Goal: Check status

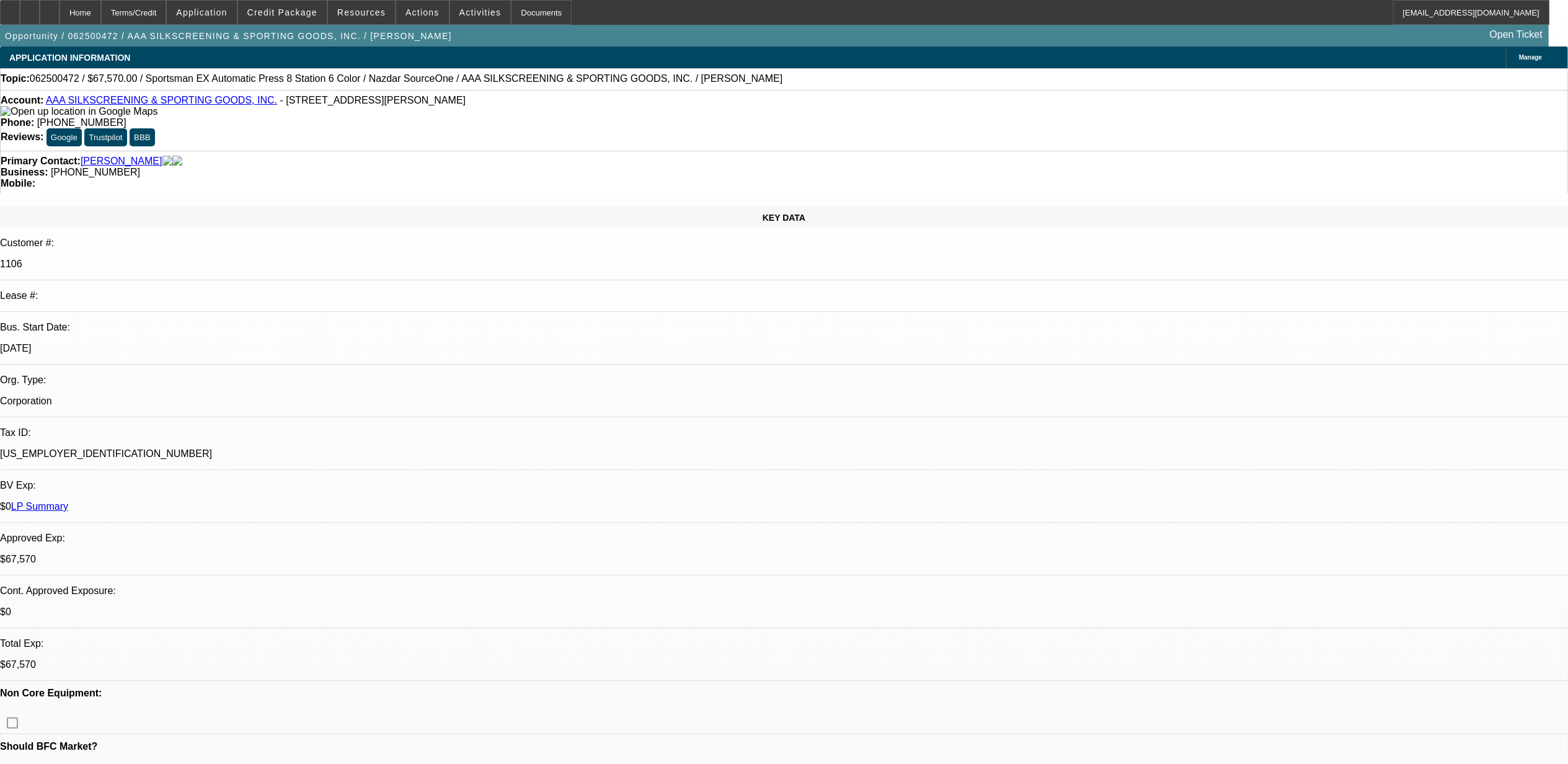
select select "0"
select select "0.1"
select select "0"
select select "0.1"
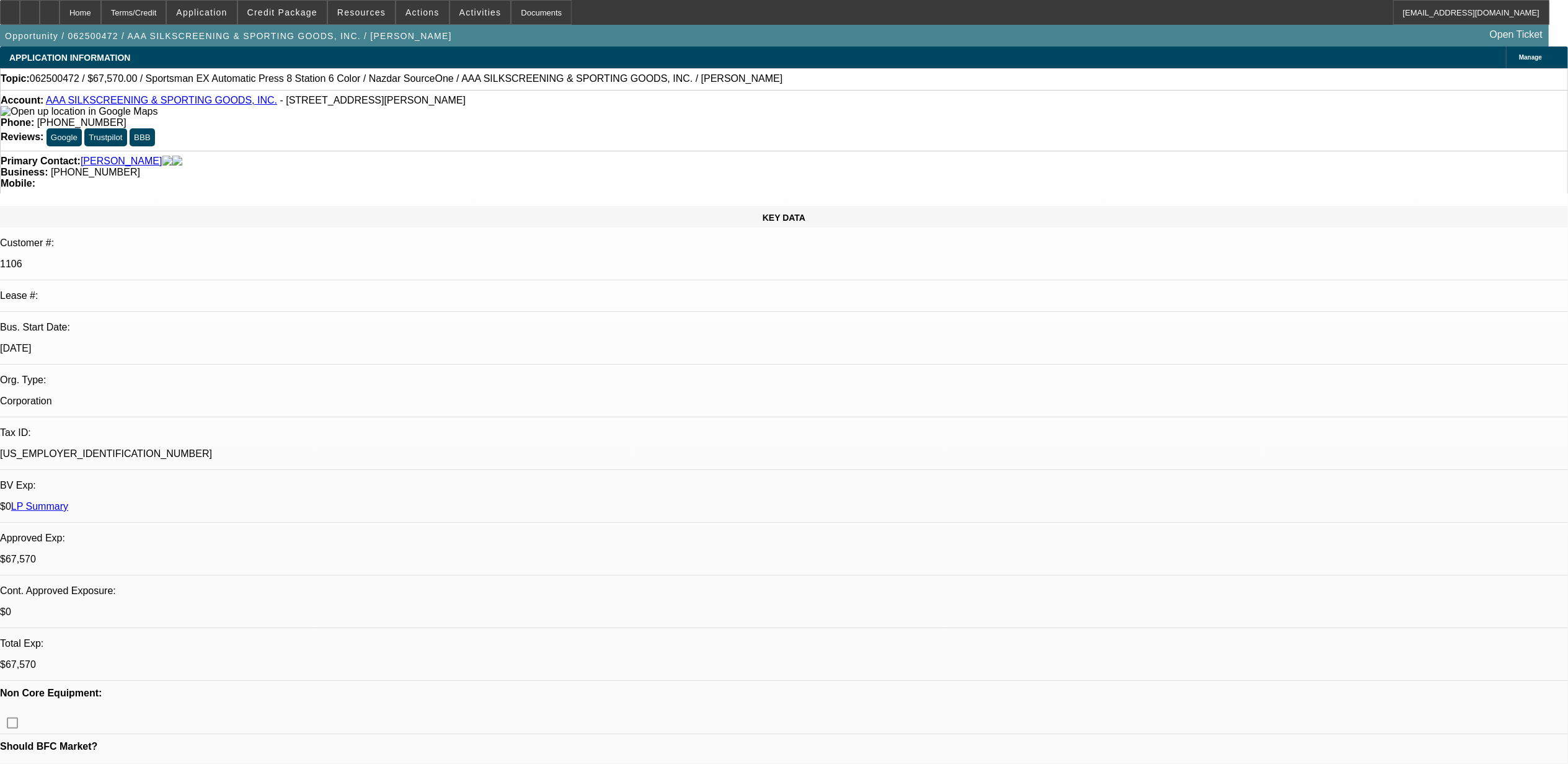
select select "0"
select select "0.1"
select select "0"
select select "2"
select select "0.1"
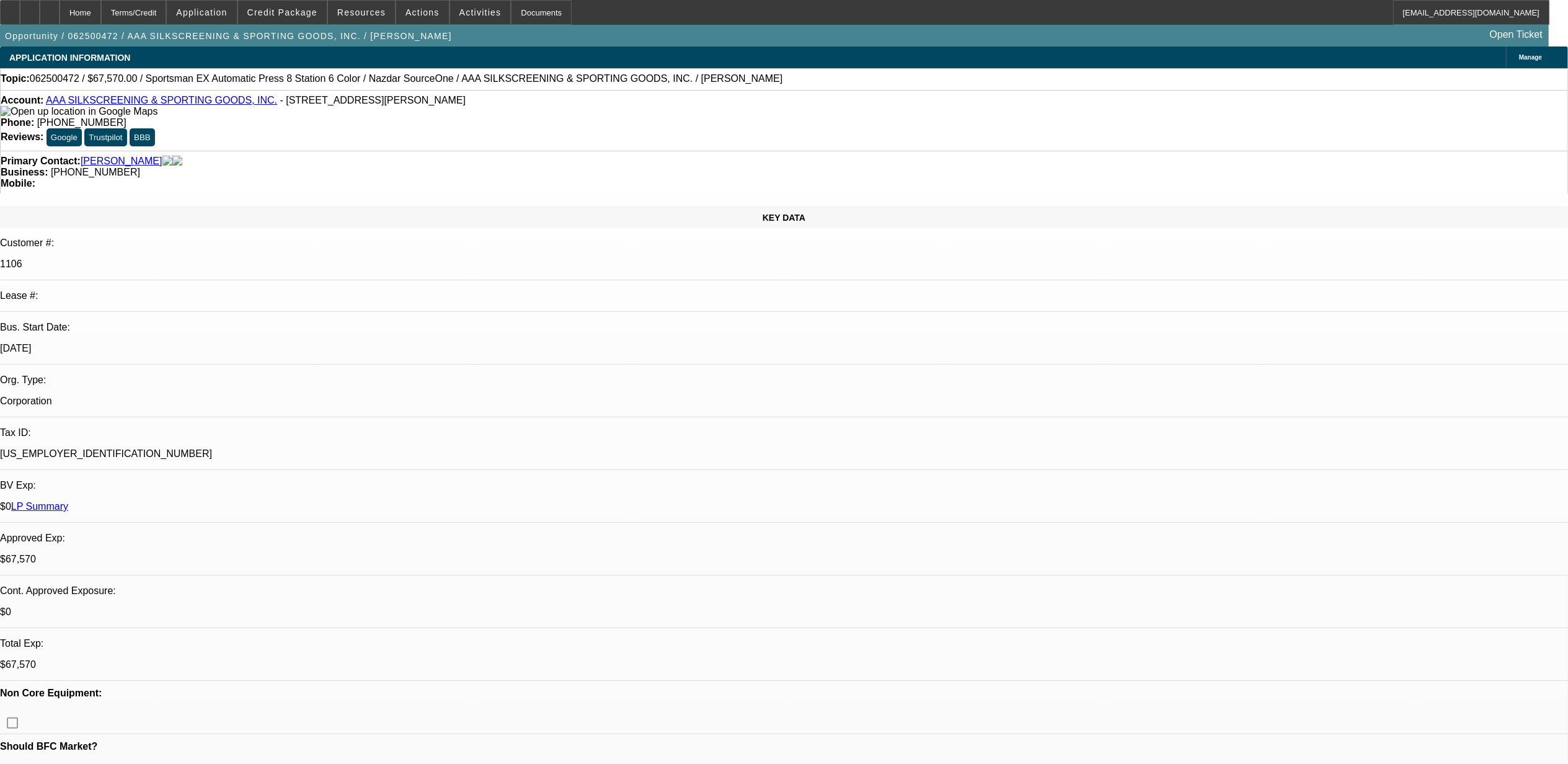
select select "1"
select select "5"
select select "4"
select select "1"
select select "2"
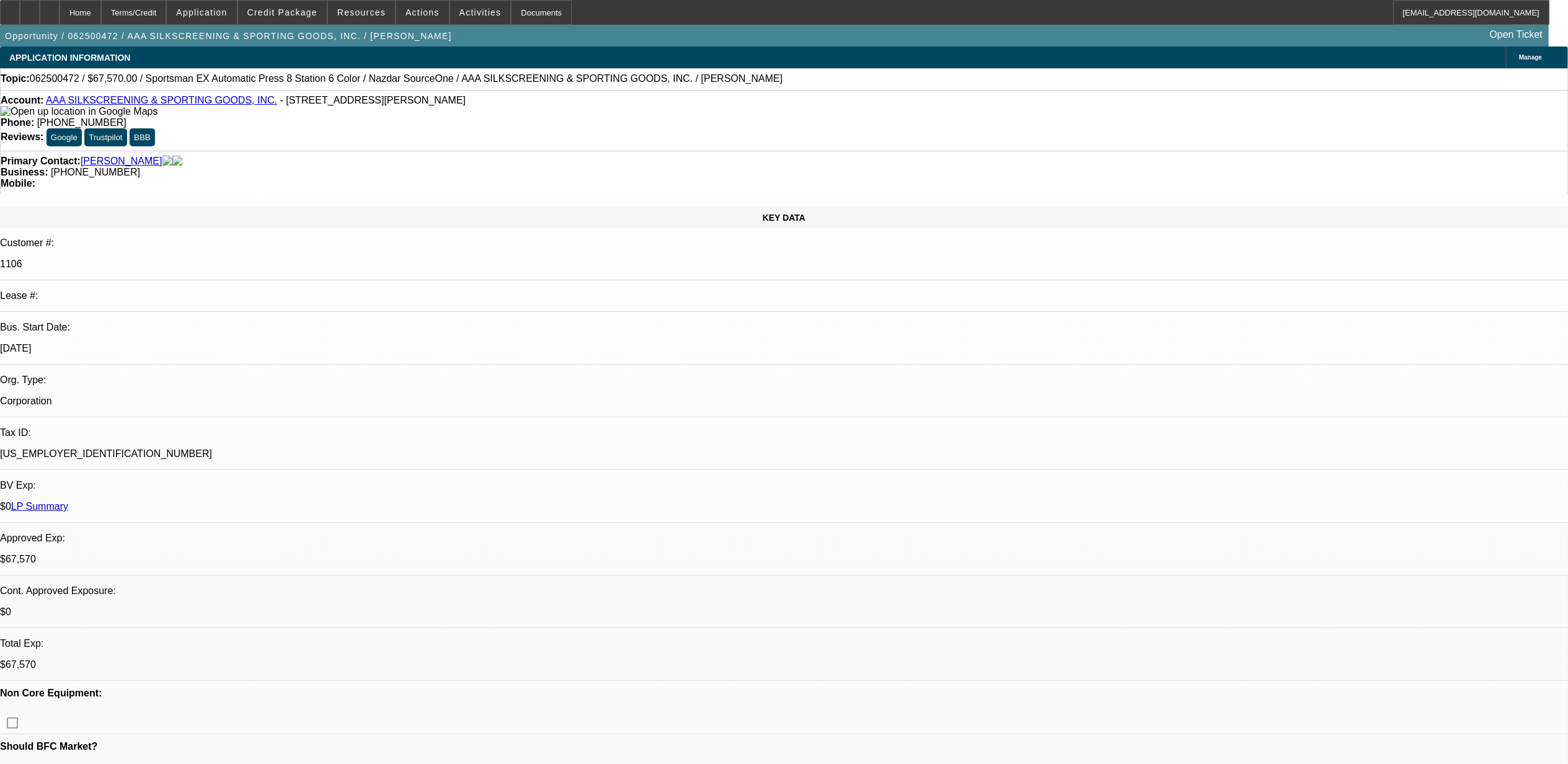
select select "4"
select select "1"
select select "2"
select select "4"
select select "1"
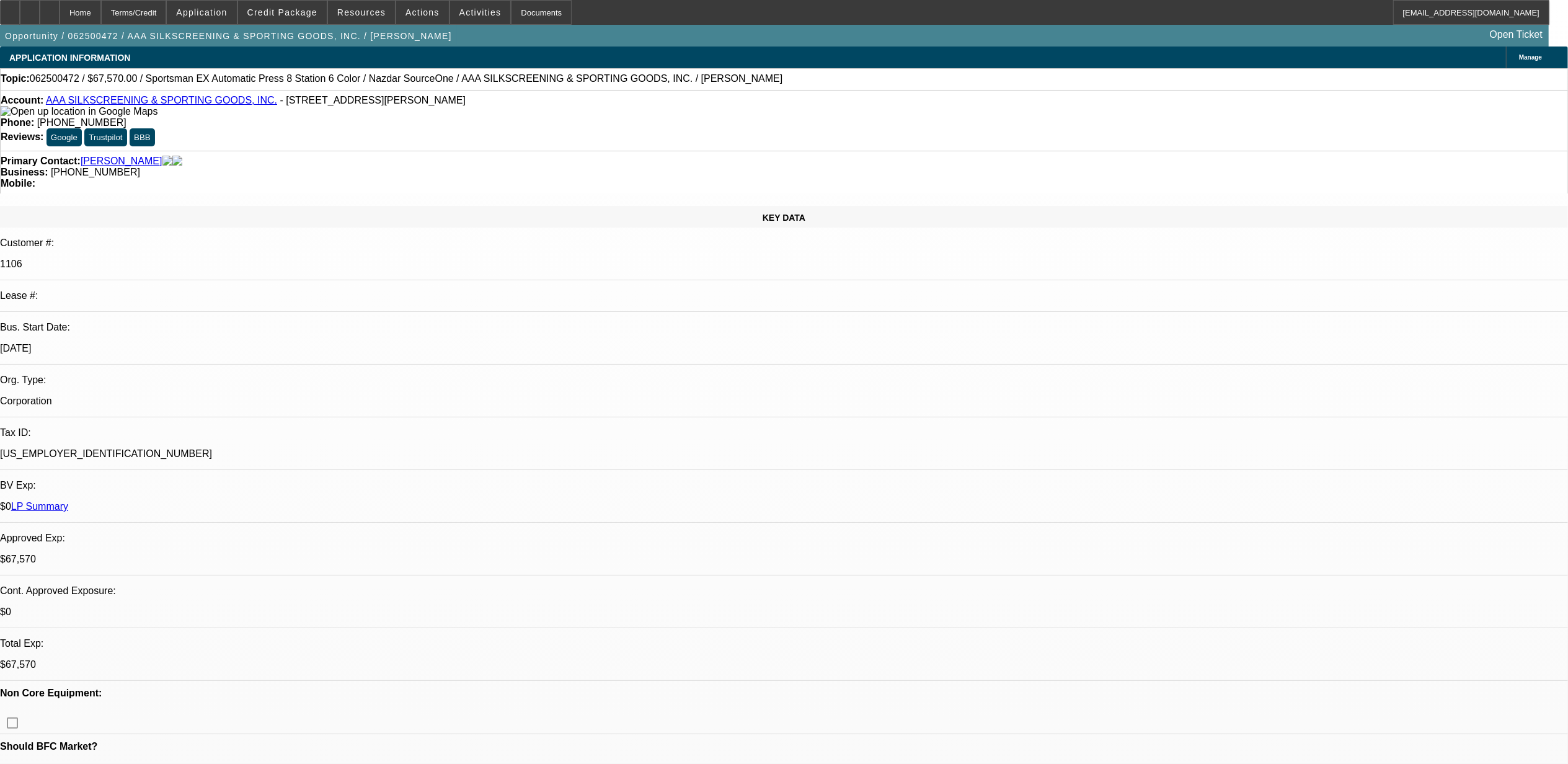
select select "2"
select select "4"
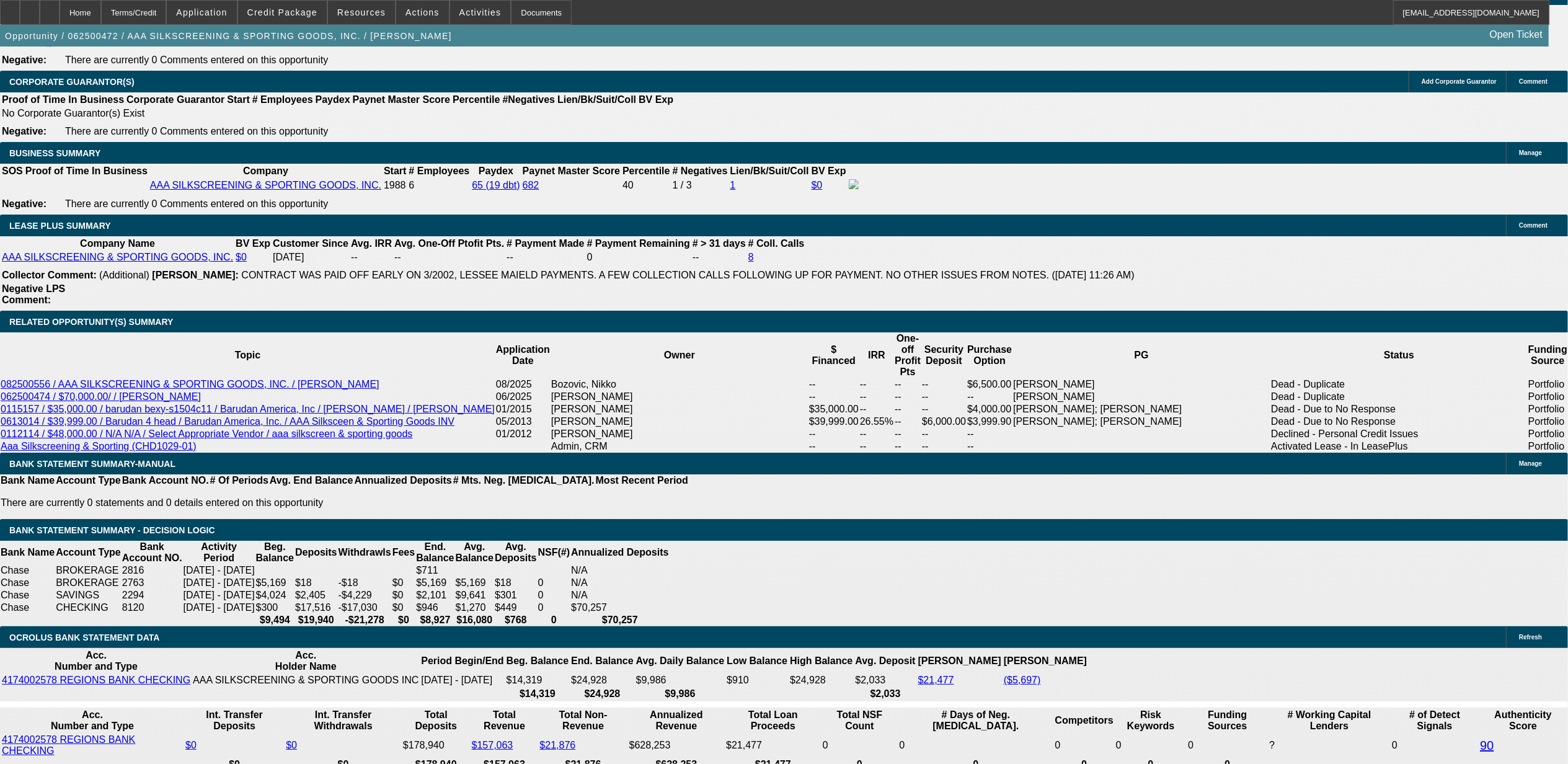
scroll to position [1985, 0]
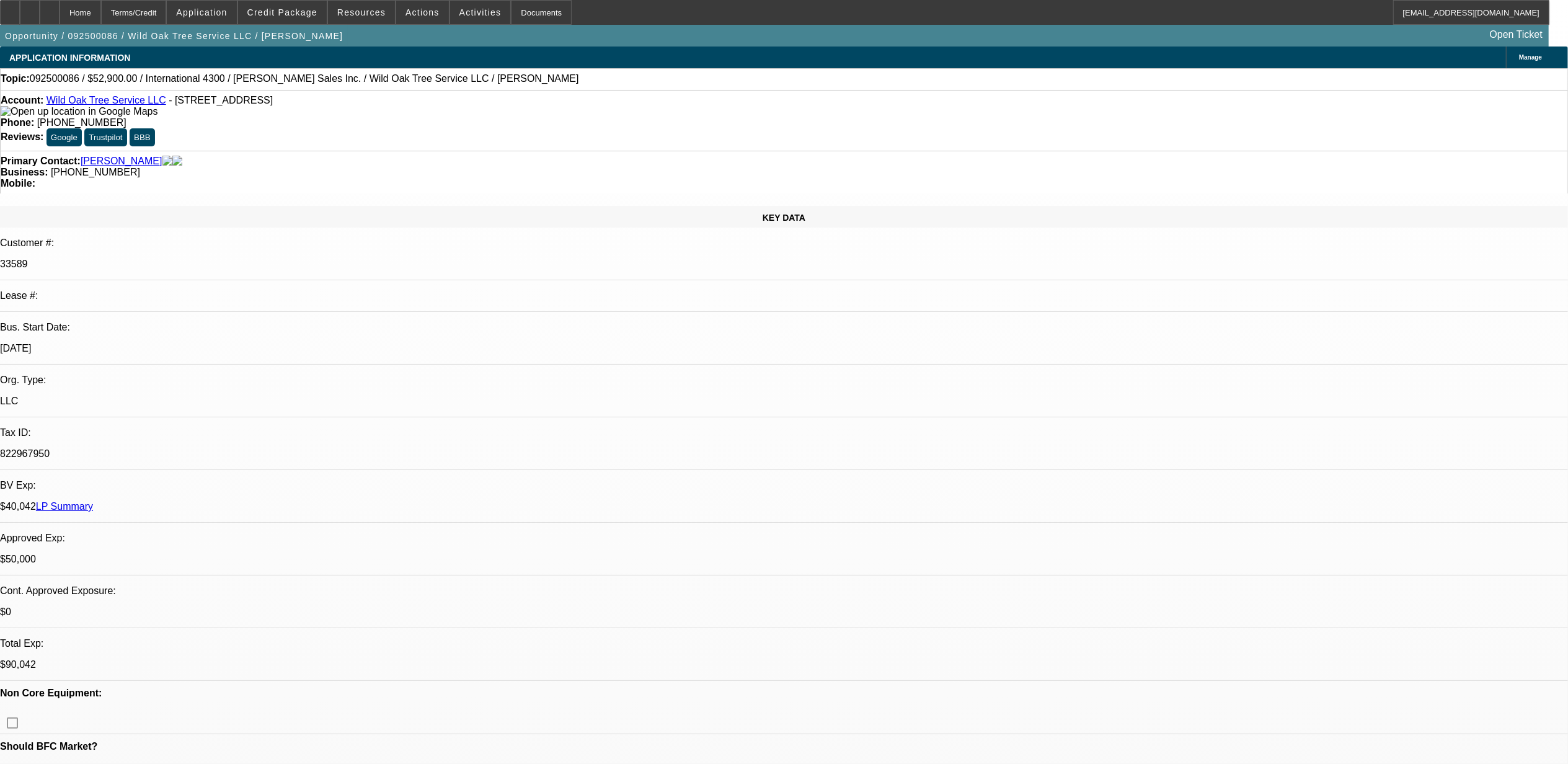
select select "0"
select select "2"
select select "0"
select select "2"
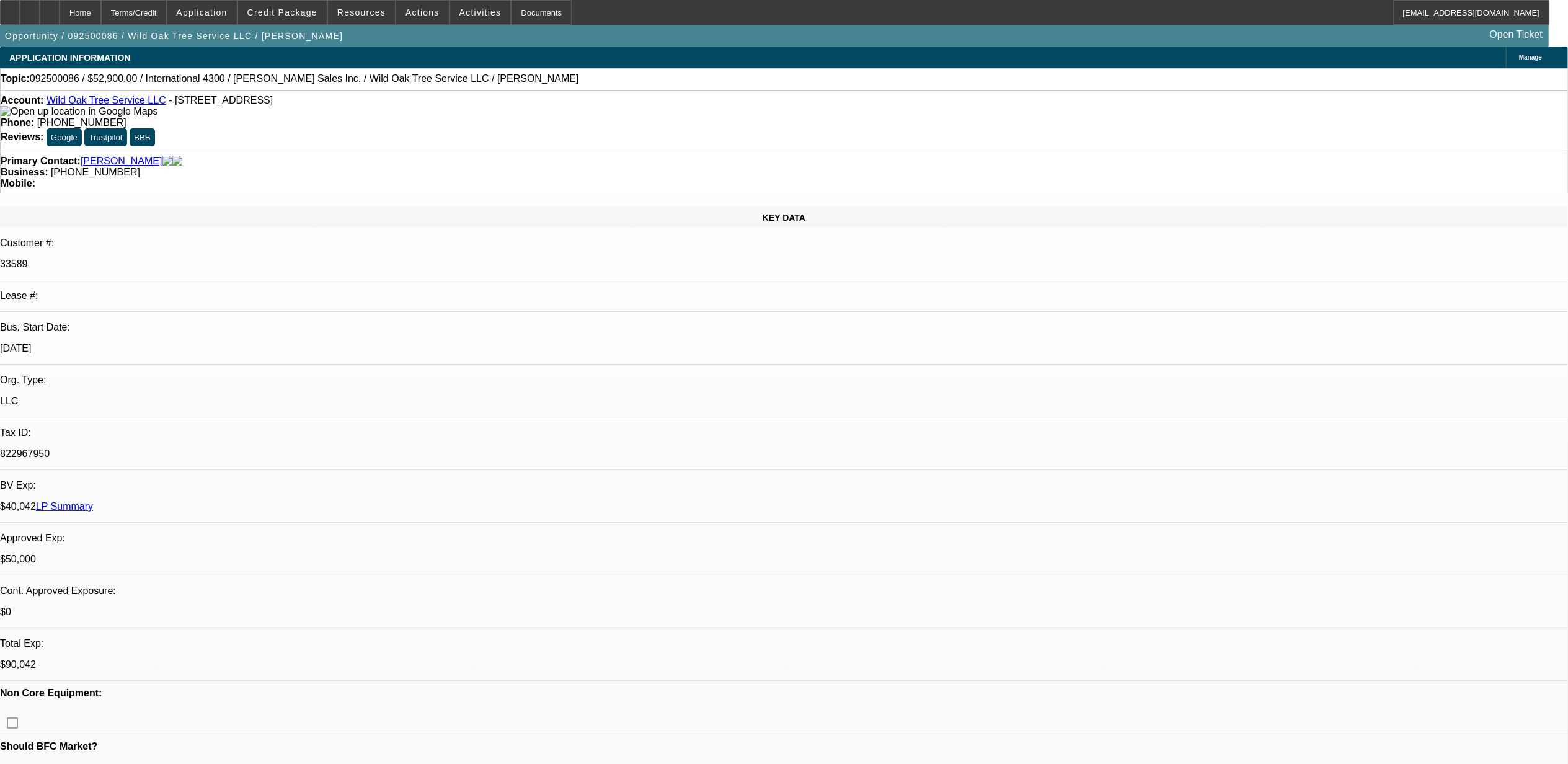
select select "0.1"
select select "2"
select select "0.1"
select select "1"
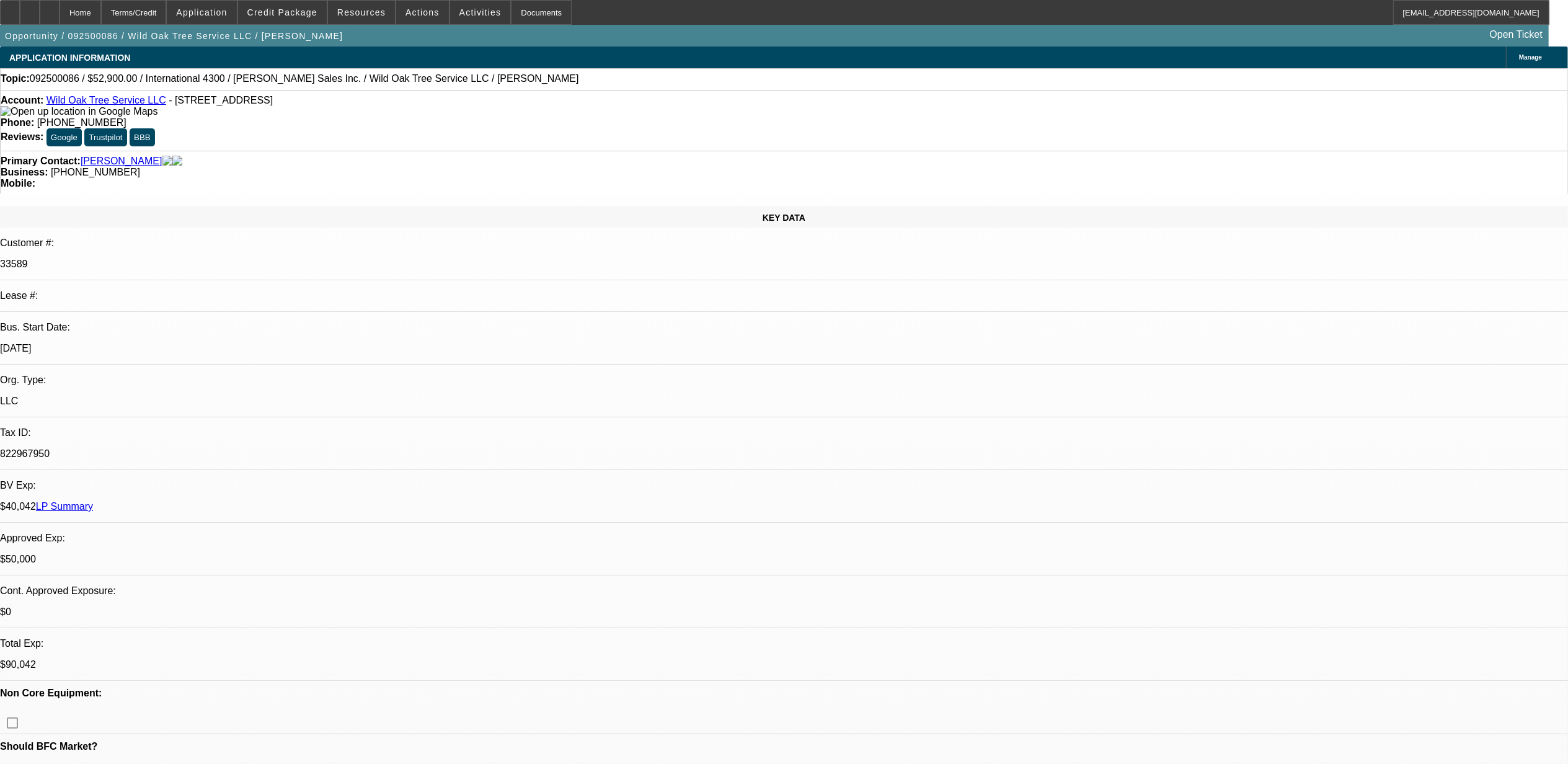
select select "2"
select select "6"
select select "1"
select select "2"
select select "4"
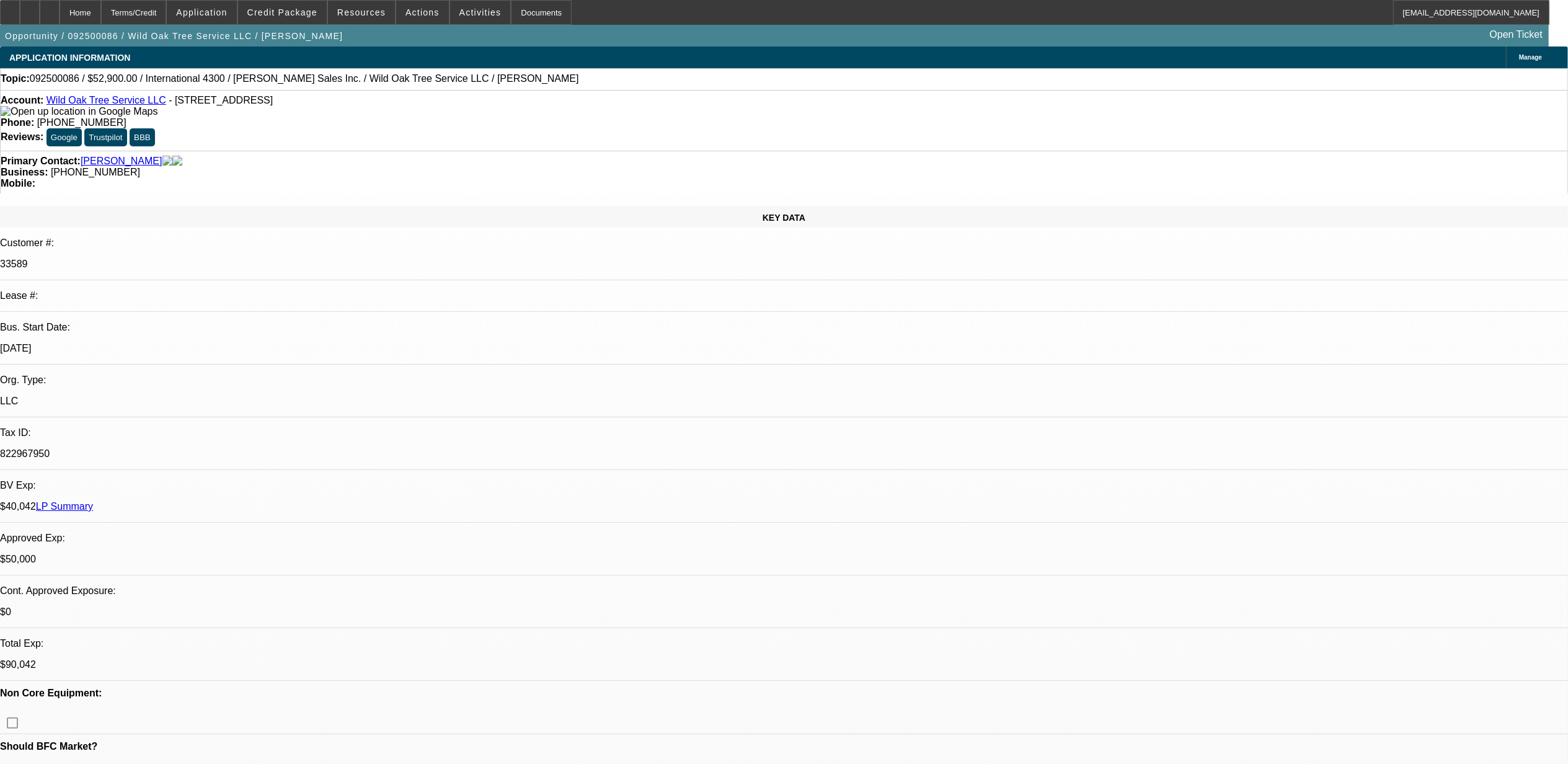
select select "1"
select select "2"
select select "4"
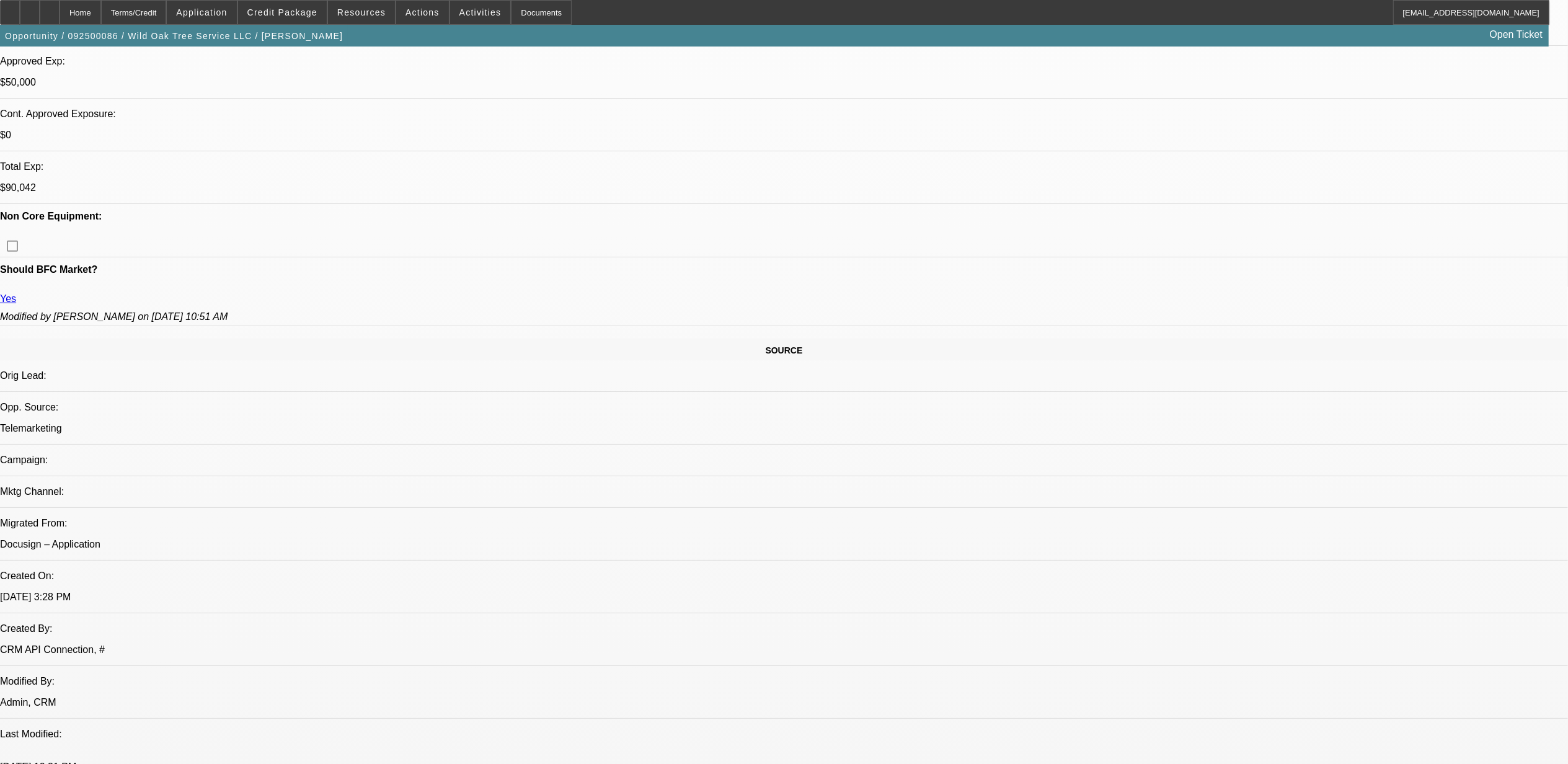
scroll to position [497, 0]
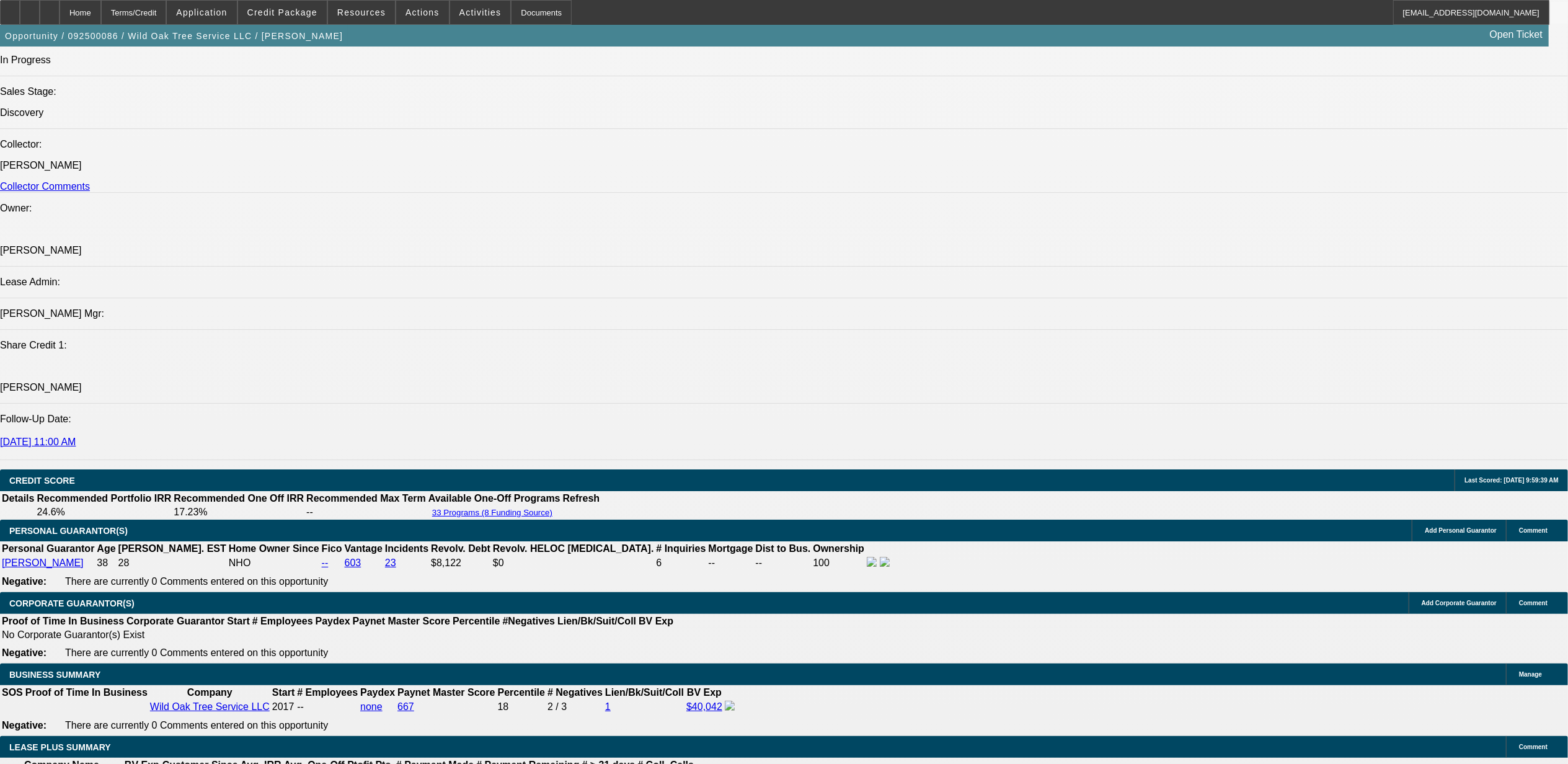
scroll to position [1820, 0]
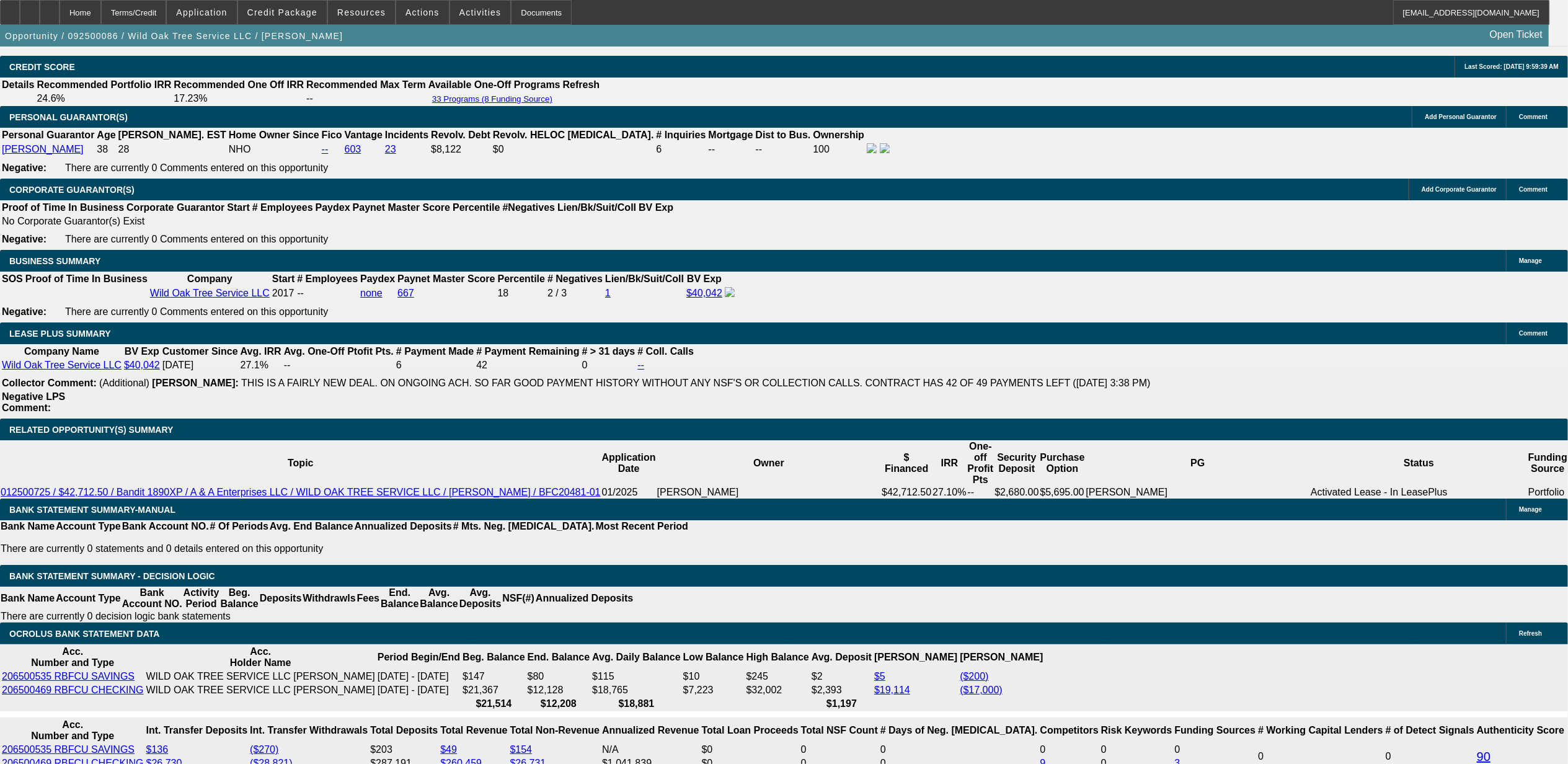
drag, startPoint x: 1377, startPoint y: 204, endPoint x: 1387, endPoint y: 199, distance: 11.2
click at [1387, 201] on div "APPLICATION INFORMATION [GEOGRAPHIC_DATA] Topic: 092500086 / $52,900.00 / Inter…" at bounding box center [784, 686] width 1568 height 4919
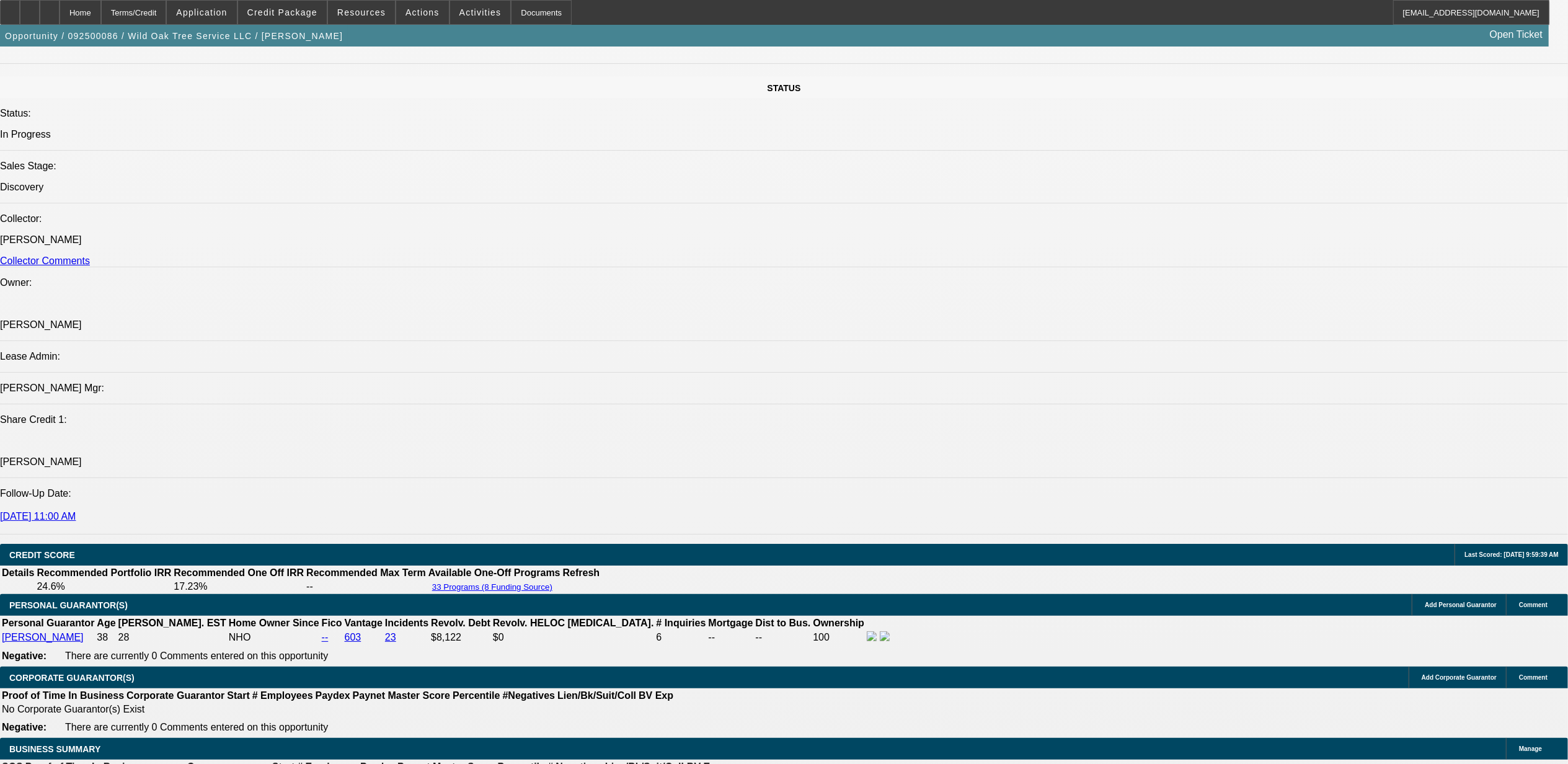
scroll to position [1323, 0]
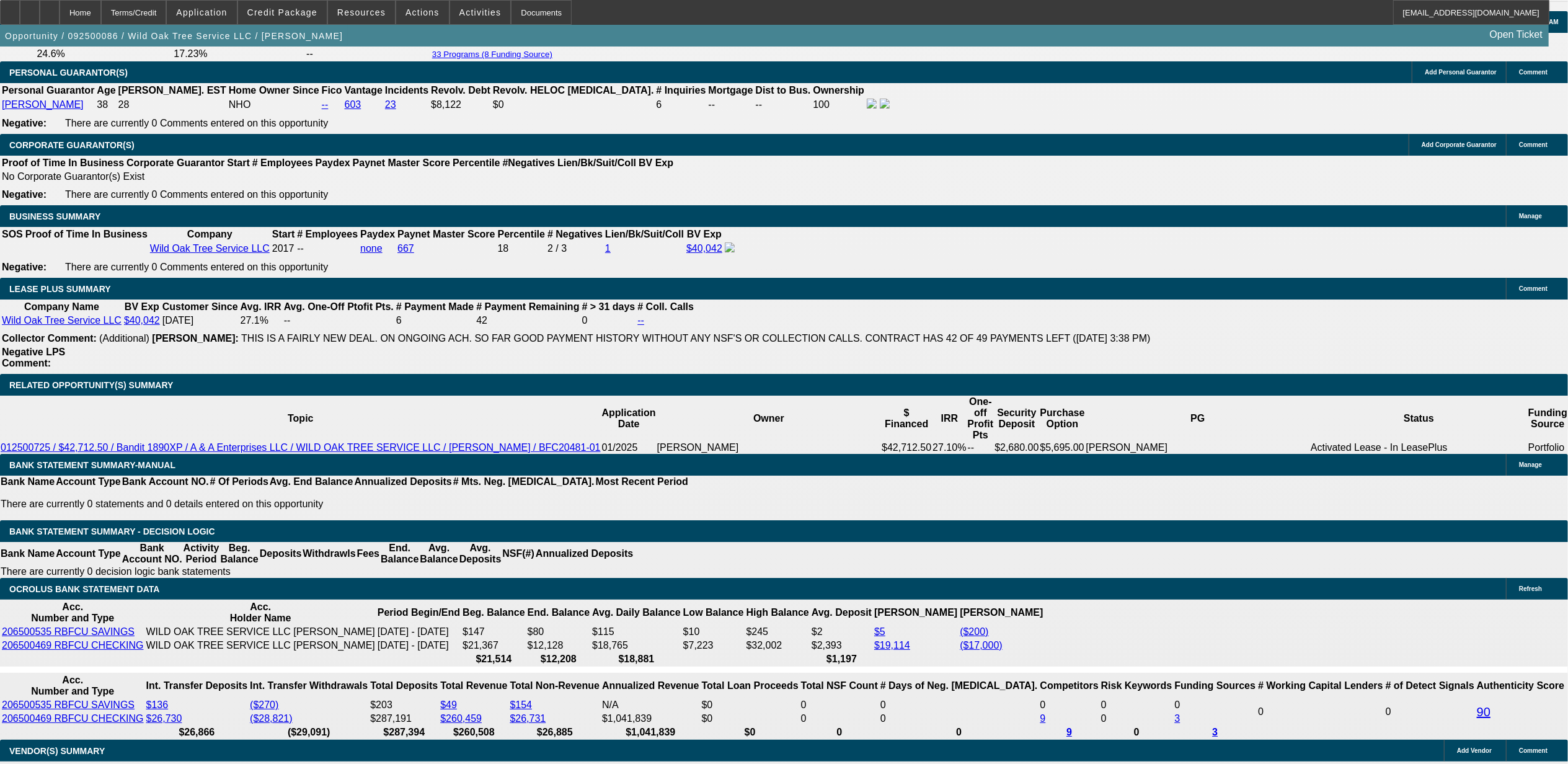
scroll to position [1902, 0]
